Goal: Transaction & Acquisition: Purchase product/service

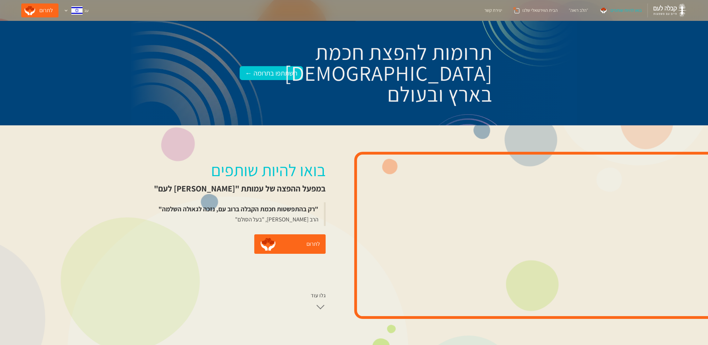
scroll to position [70, 0]
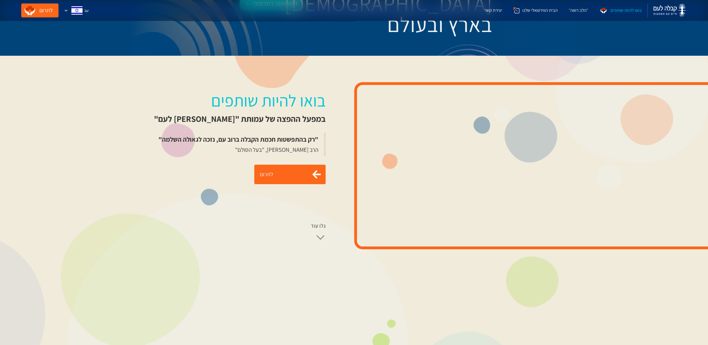
click at [261, 175] on link "לתרום" at bounding box center [289, 175] width 71 height 20
click at [317, 234] on div at bounding box center [321, 232] width 8 height 8
click at [316, 225] on div "גלו עוד" at bounding box center [318, 226] width 15 height 7
click at [315, 225] on div "גלו עוד" at bounding box center [318, 226] width 15 height 7
click at [619, 10] on div "בואו להיות שותפים" at bounding box center [626, 10] width 31 height 7
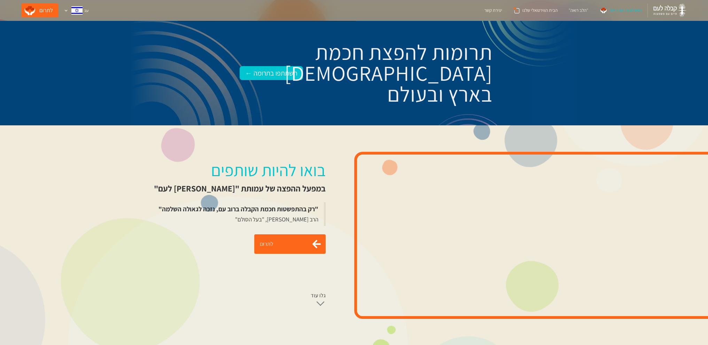
click at [263, 246] on link "לתרום" at bounding box center [289, 244] width 71 height 20
click at [621, 9] on div "בואו להיות שותפים" at bounding box center [626, 10] width 31 height 7
click at [612, 10] on div "בואו להיות שותפים" at bounding box center [626, 10] width 31 height 7
click at [615, 11] on div "בואו להיות שותפים" at bounding box center [626, 10] width 31 height 7
click at [263, 75] on div "השתתפו בתרומה ←" at bounding box center [271, 73] width 52 height 11
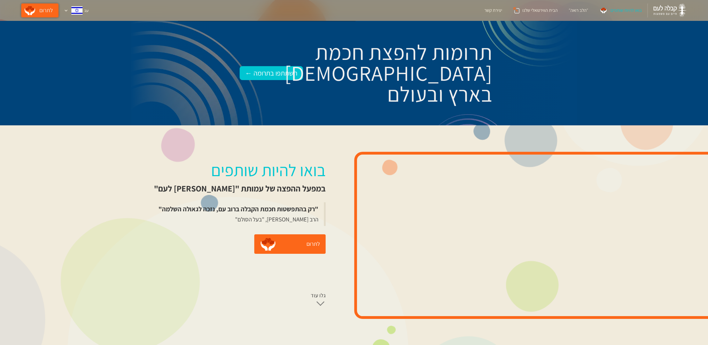
click at [33, 14] on link "לתרום" at bounding box center [39, 10] width 37 height 14
click at [605, 11] on img at bounding box center [604, 10] width 8 height 7
click at [272, 250] on link "לתרום" at bounding box center [289, 244] width 71 height 20
click at [33, 13] on link "לתרום" at bounding box center [39, 10] width 37 height 14
